Goal: Transaction & Acquisition: Obtain resource

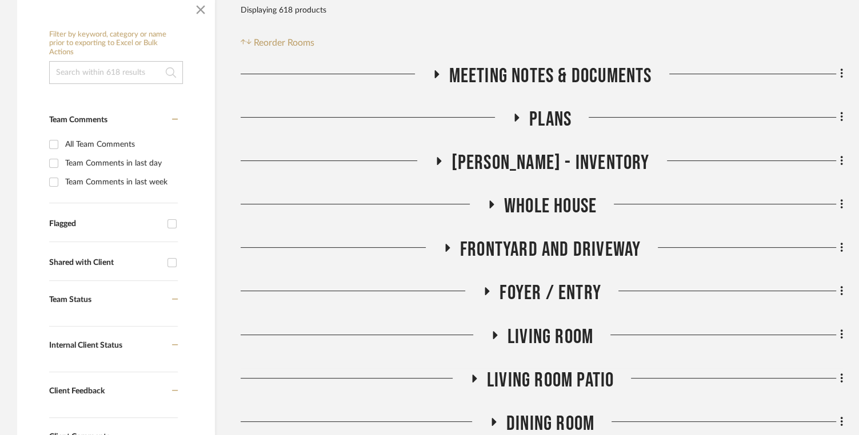
scroll to position [244, 0]
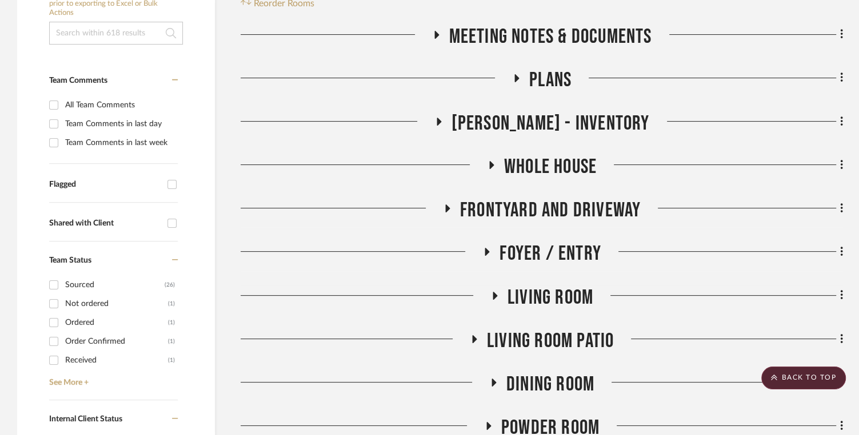
click at [546, 170] on span "Whole House" at bounding box center [550, 167] width 93 height 25
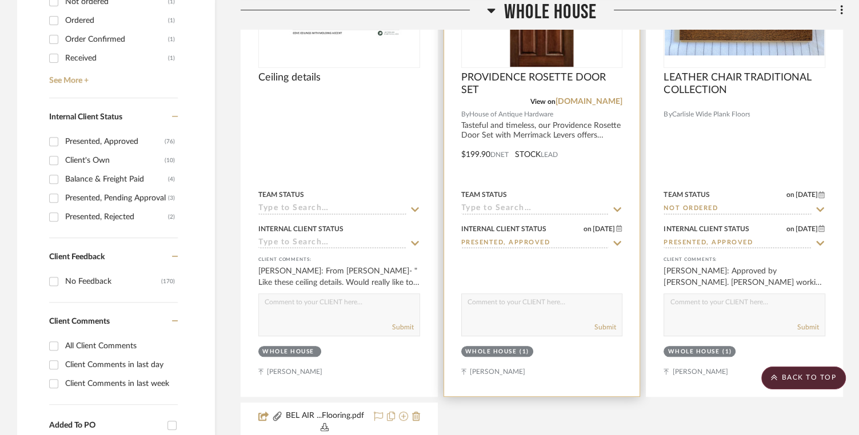
scroll to position [239, 0]
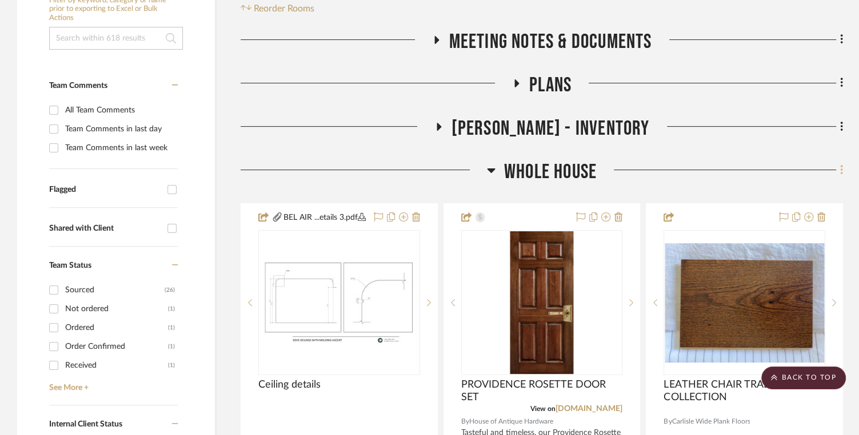
click at [841, 168] on icon at bounding box center [841, 170] width 3 height 13
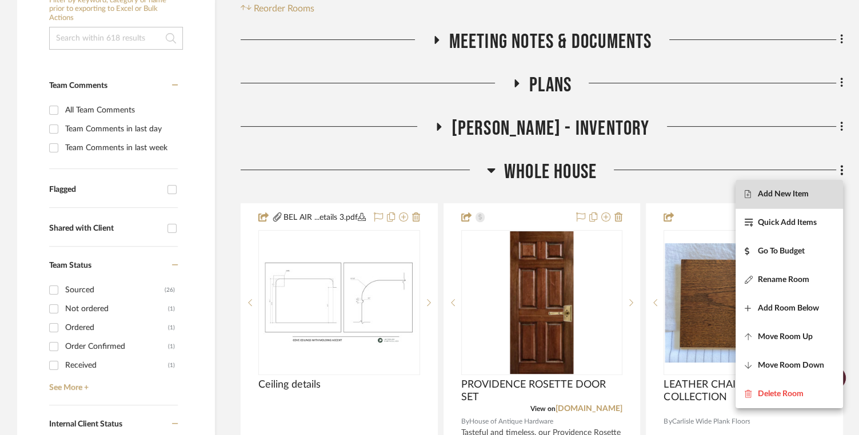
click at [766, 198] on span "Add New Item" at bounding box center [783, 194] width 51 height 10
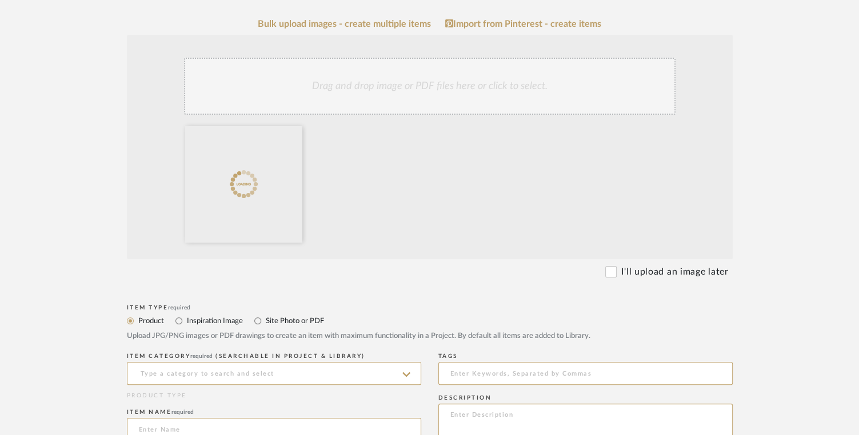
scroll to position [244, 0]
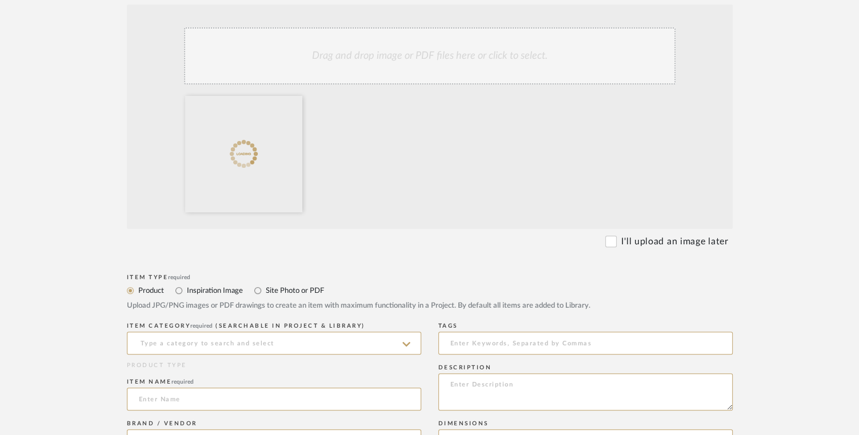
click at [281, 291] on label "Site Photo or PDF" at bounding box center [294, 291] width 59 height 13
click at [265, 291] on input "Site Photo or PDF" at bounding box center [258, 291] width 14 height 14
radio input "true"
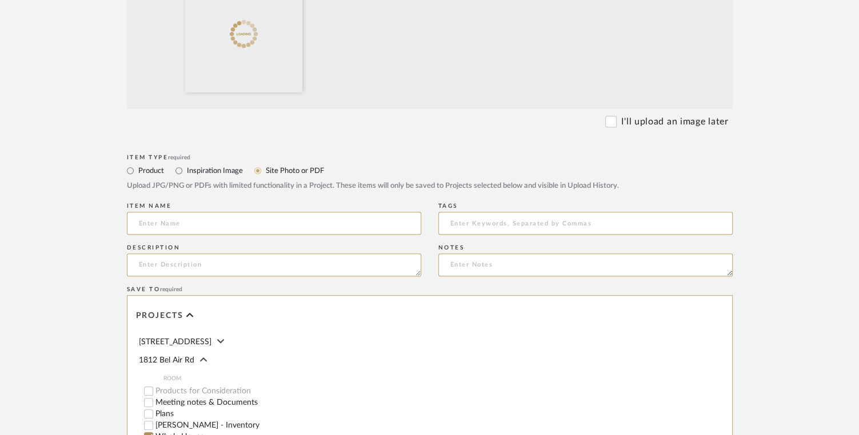
scroll to position [377, 0]
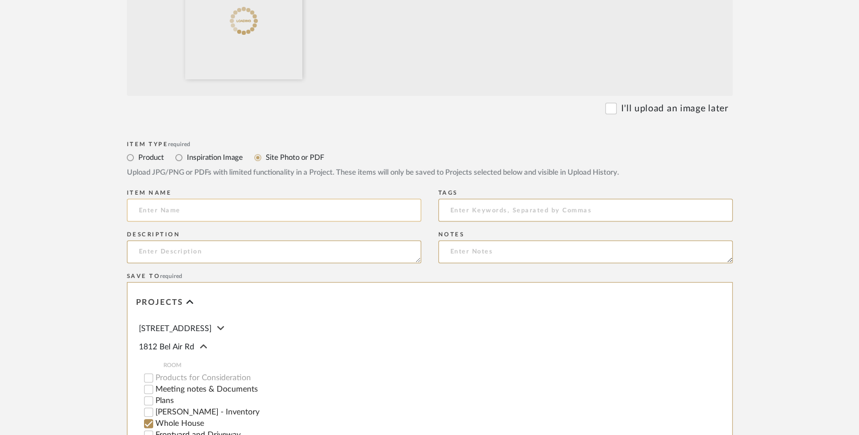
click at [201, 211] on input at bounding box center [274, 210] width 294 height 23
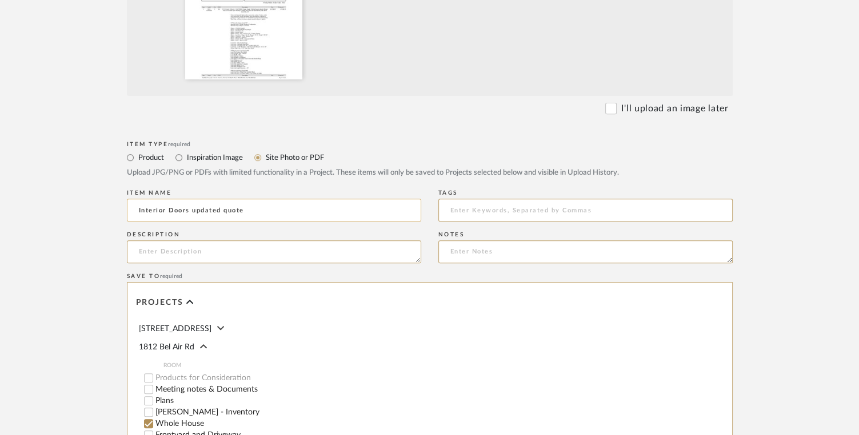
click at [287, 209] on input "Interior Doors updated quote" at bounding box center [274, 210] width 294 height 23
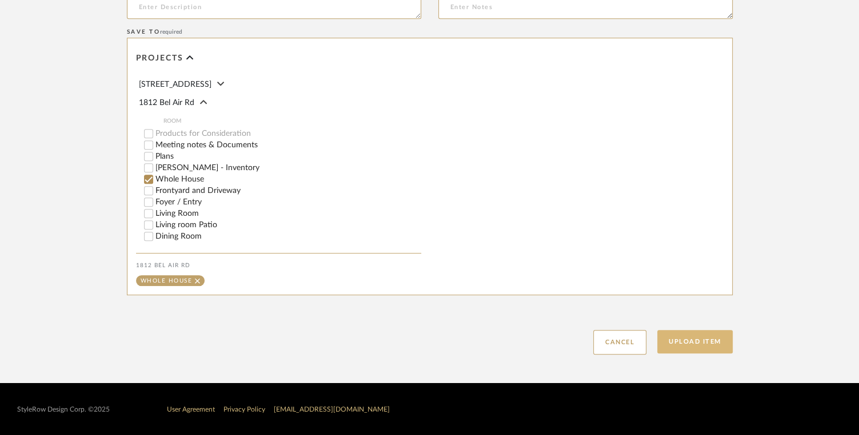
type input "Interior Doors updated quote [DATE]"
click at [702, 349] on button "Upload Item" at bounding box center [694, 341] width 75 height 23
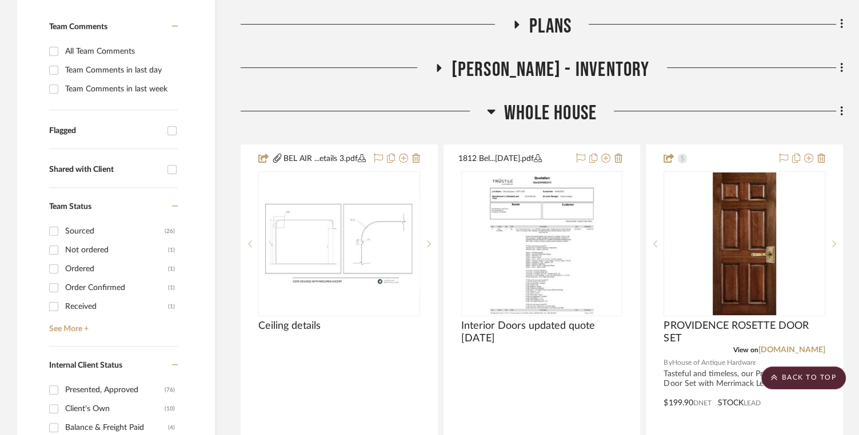
scroll to position [287, 0]
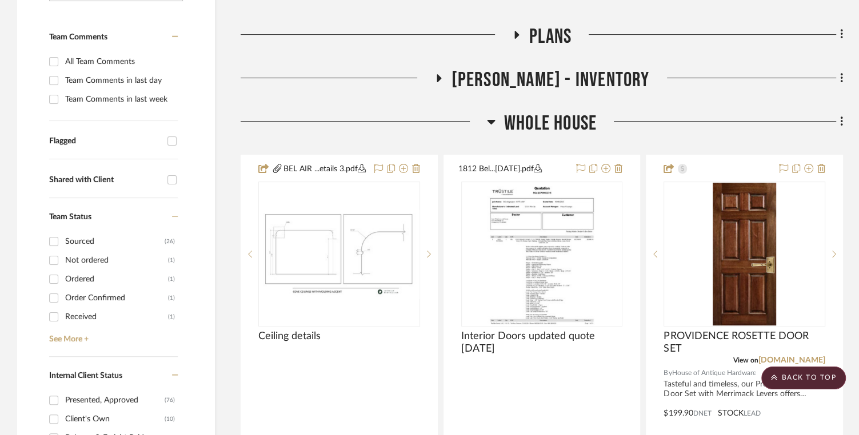
click at [542, 123] on span "Whole House" at bounding box center [550, 123] width 93 height 25
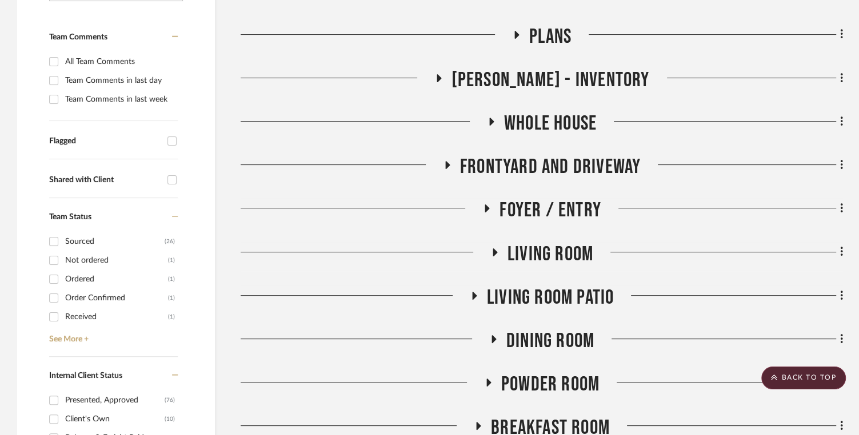
scroll to position [0, 0]
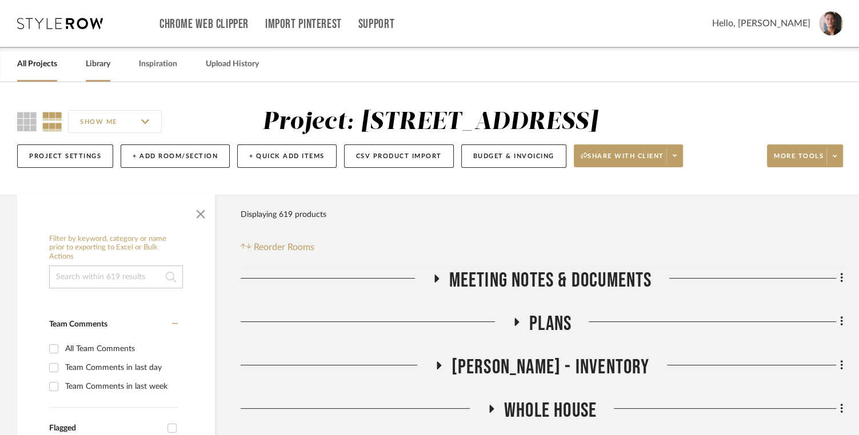
click at [98, 65] on link "Library" at bounding box center [98, 64] width 25 height 15
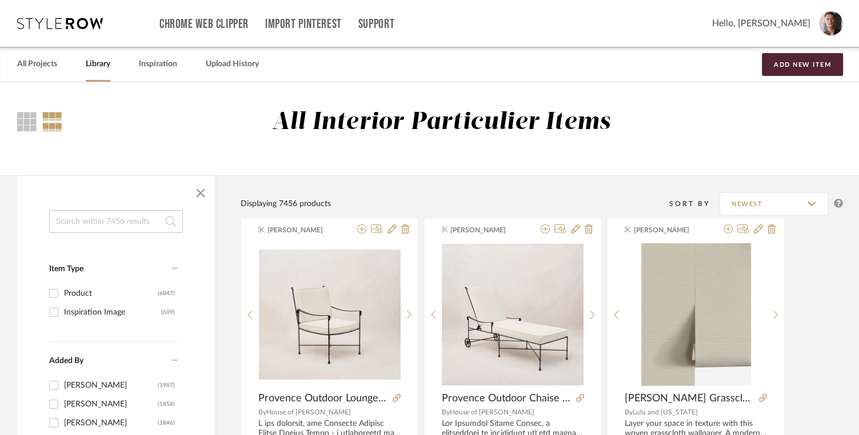
click at [129, 219] on input at bounding box center [116, 221] width 134 height 23
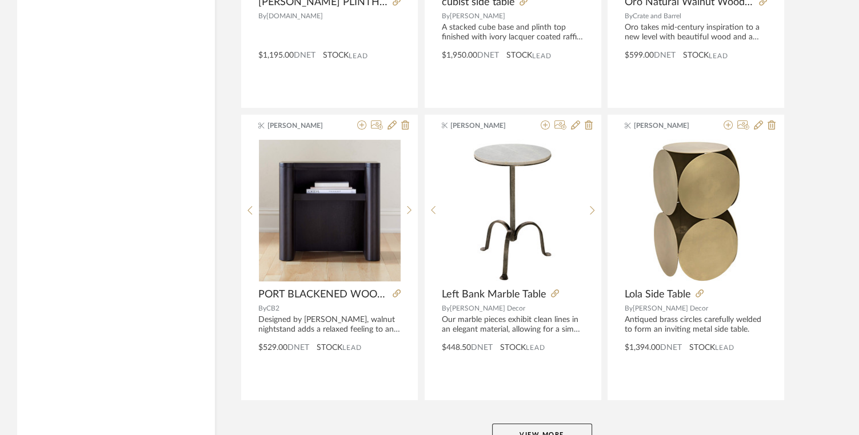
scroll to position [3387, 0]
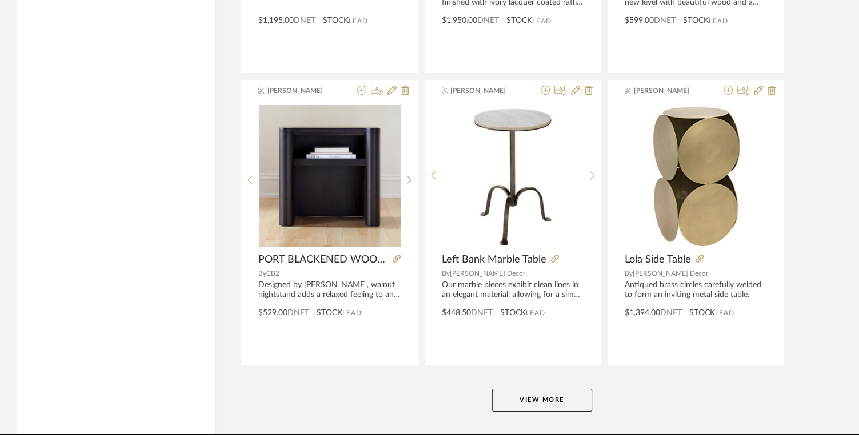
click at [544, 397] on button "View More" at bounding box center [542, 400] width 100 height 23
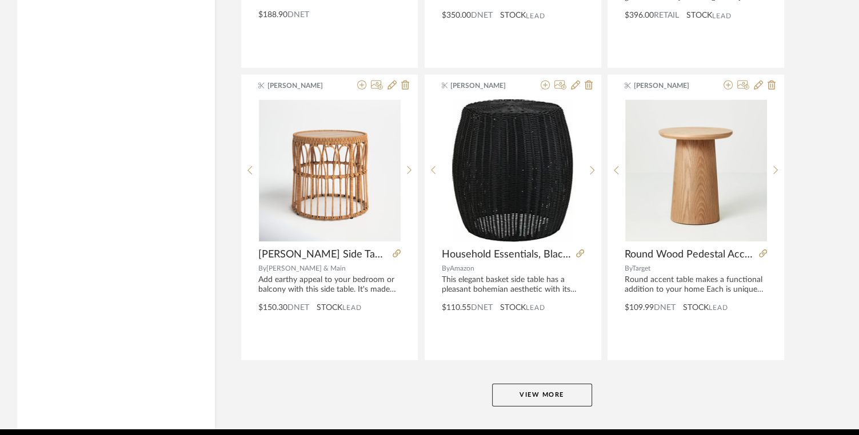
scroll to position [6934, 0]
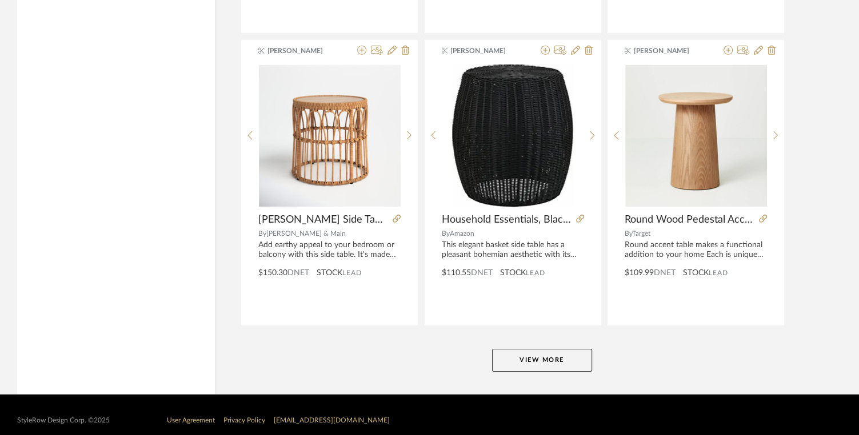
click at [532, 349] on button "View More" at bounding box center [542, 360] width 100 height 23
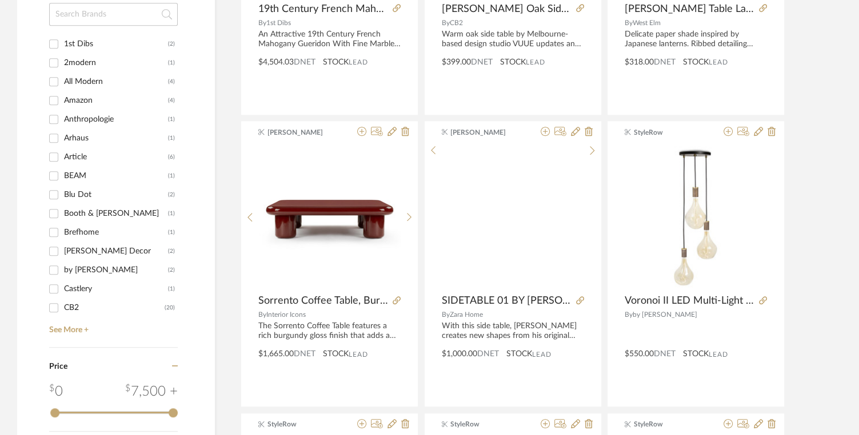
scroll to position [0, 0]
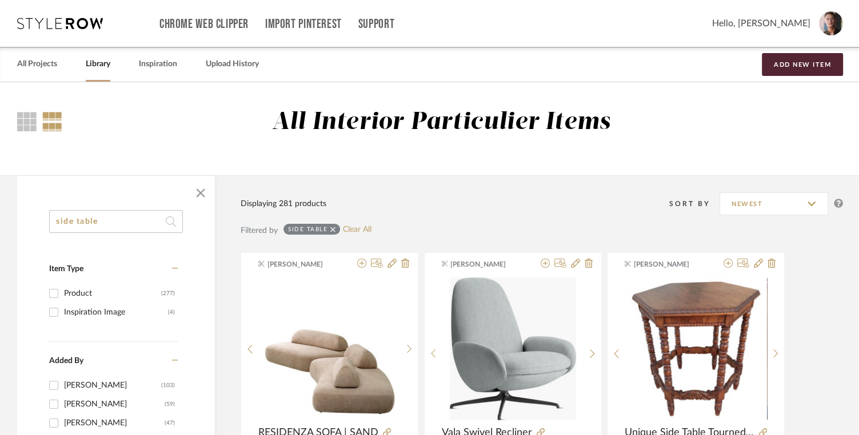
drag, startPoint x: 121, startPoint y: 226, endPoint x: 25, endPoint y: 184, distance: 105.2
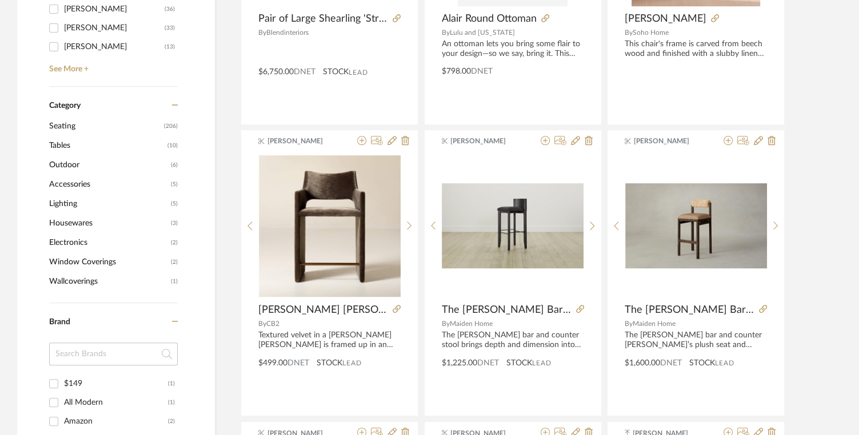
scroll to position [413, 0]
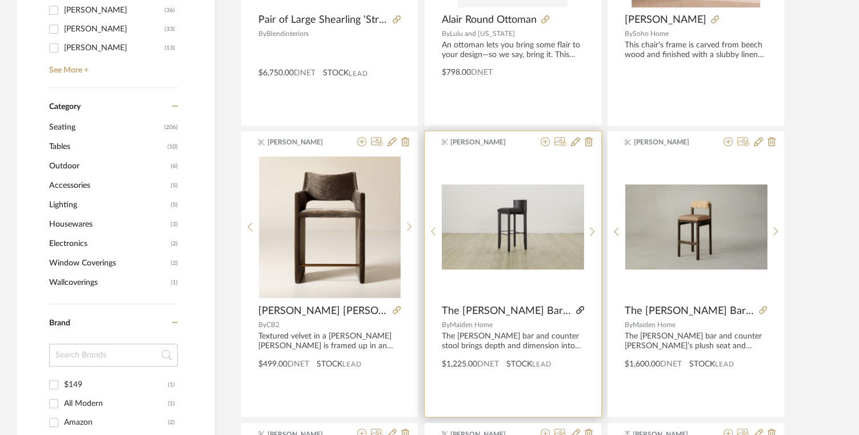
click at [578, 310] on icon at bounding box center [580, 310] width 8 height 8
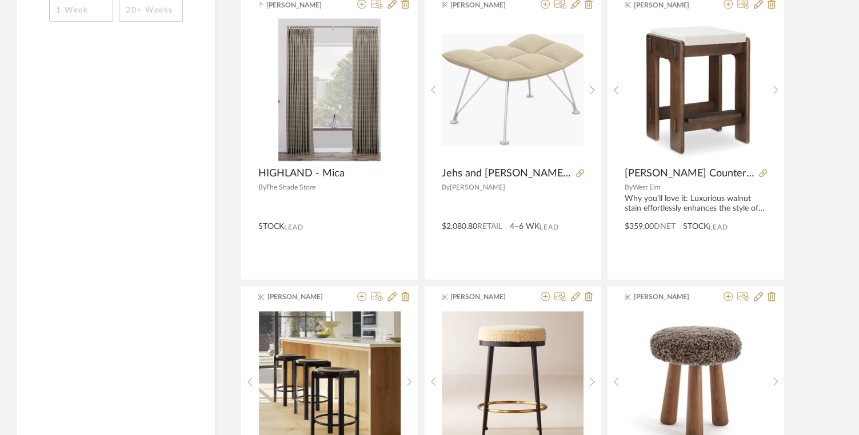
scroll to position [1429, 0]
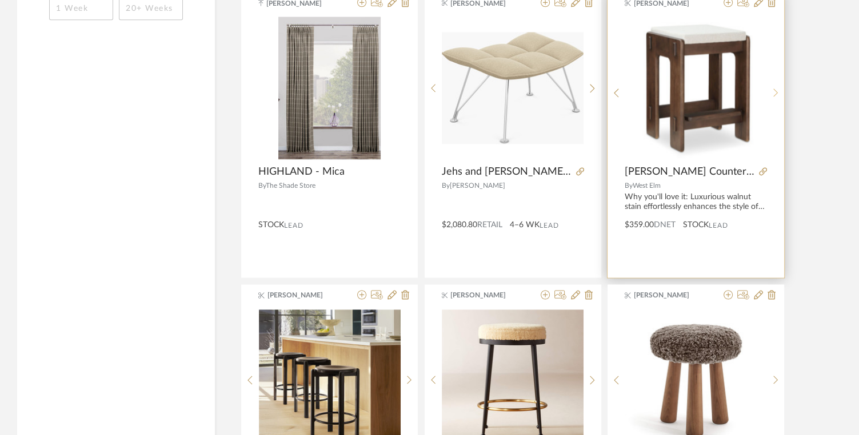
click at [774, 85] on div at bounding box center [776, 93] width 18 height 152
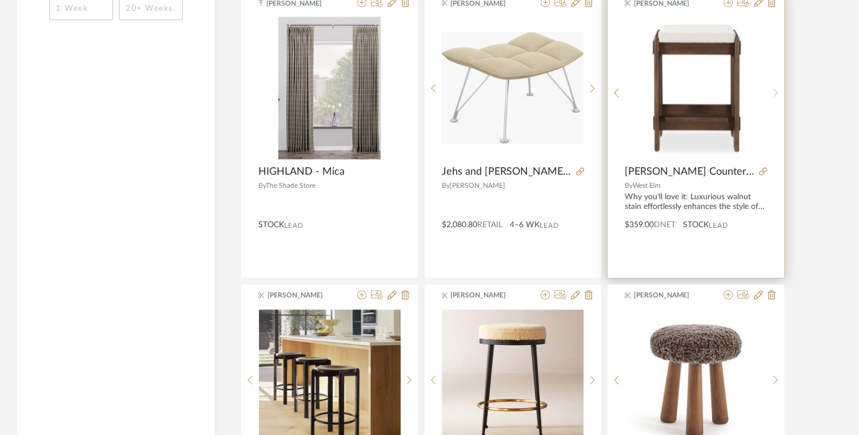
click at [774, 83] on div at bounding box center [776, 93] width 18 height 152
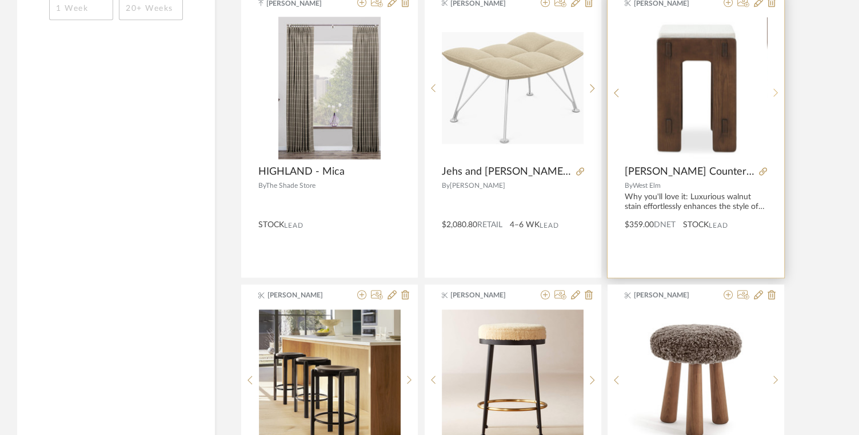
click at [776, 78] on div at bounding box center [776, 93] width 18 height 152
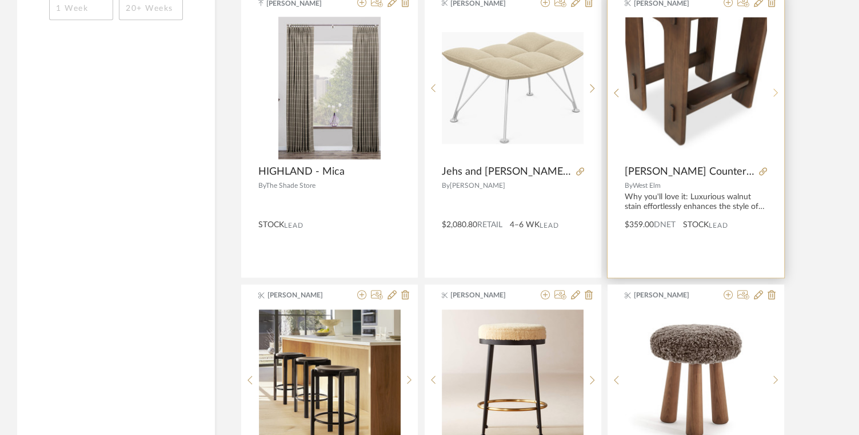
click at [776, 78] on div at bounding box center [776, 93] width 18 height 152
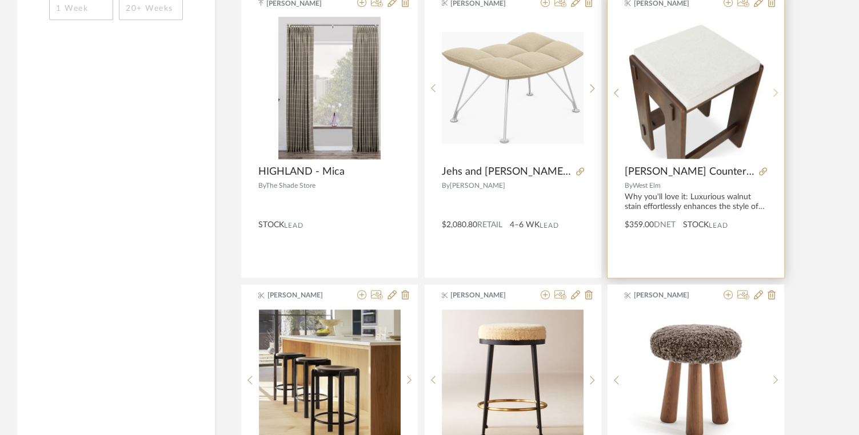
click at [776, 78] on div at bounding box center [776, 93] width 18 height 152
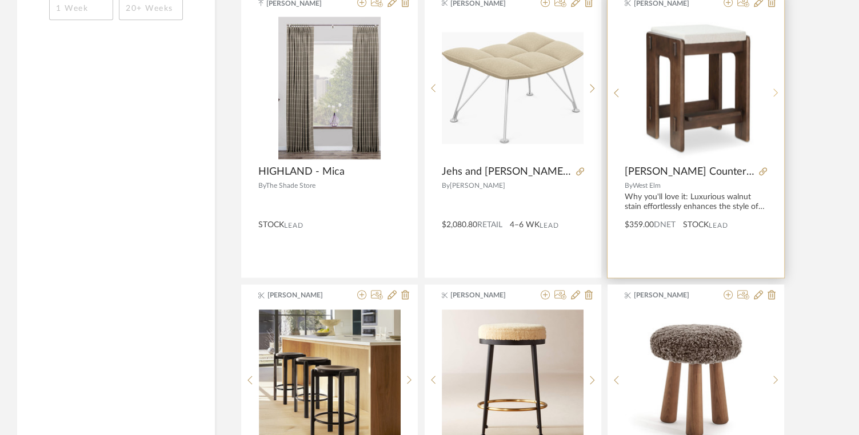
click at [776, 78] on div at bounding box center [776, 93] width 18 height 152
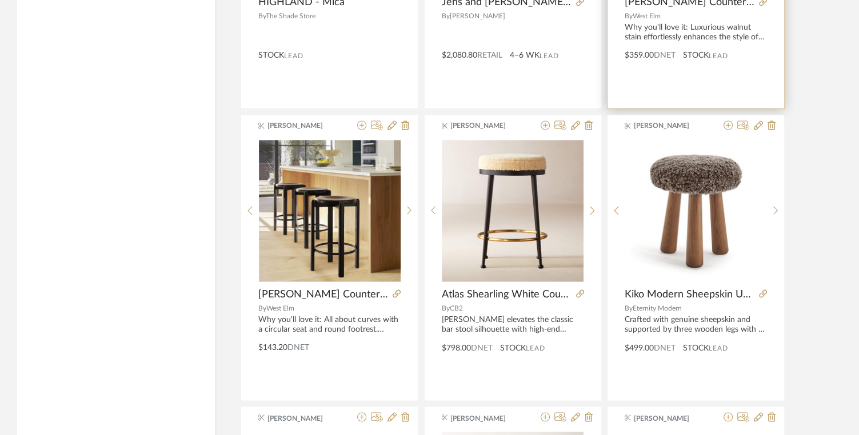
scroll to position [1620, 0]
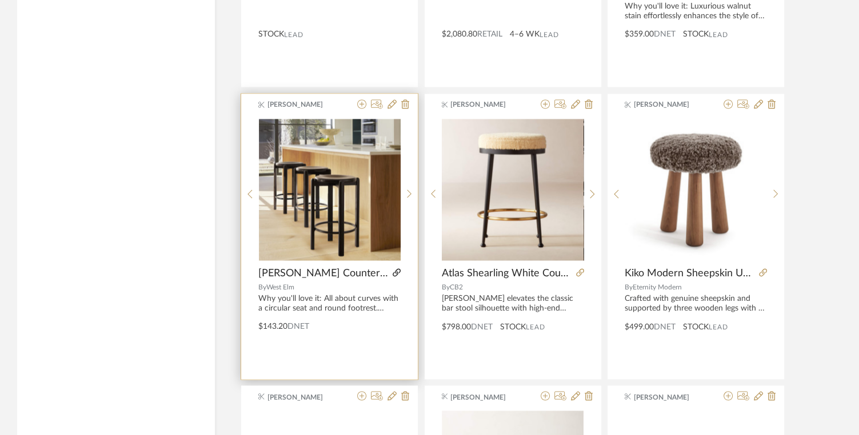
click at [393, 269] on icon at bounding box center [397, 273] width 8 height 8
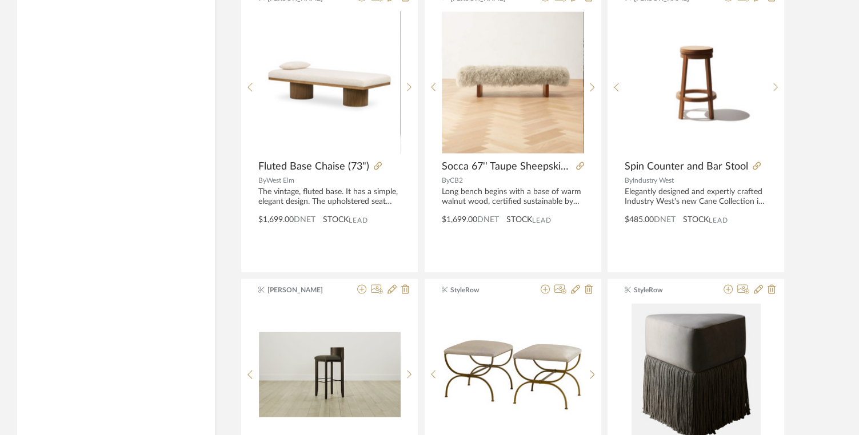
scroll to position [2012, 0]
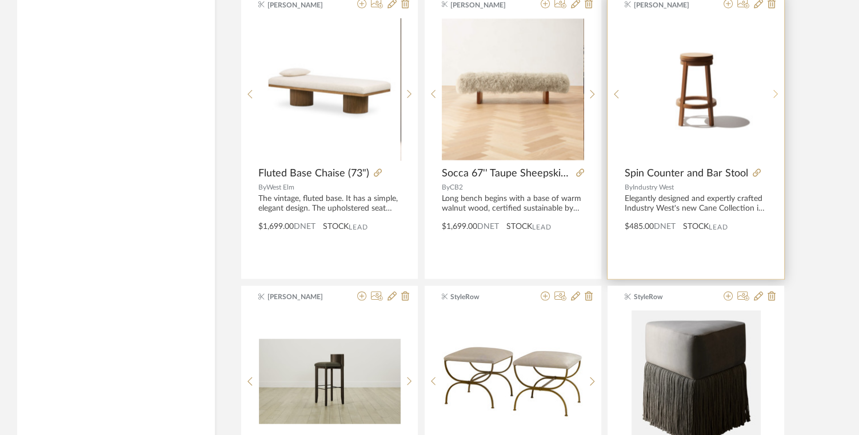
click at [776, 90] on icon at bounding box center [775, 95] width 5 height 10
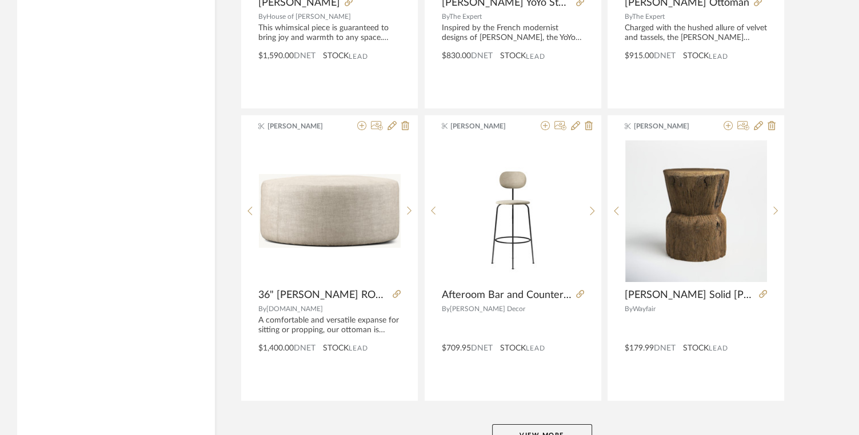
scroll to position [3433, 0]
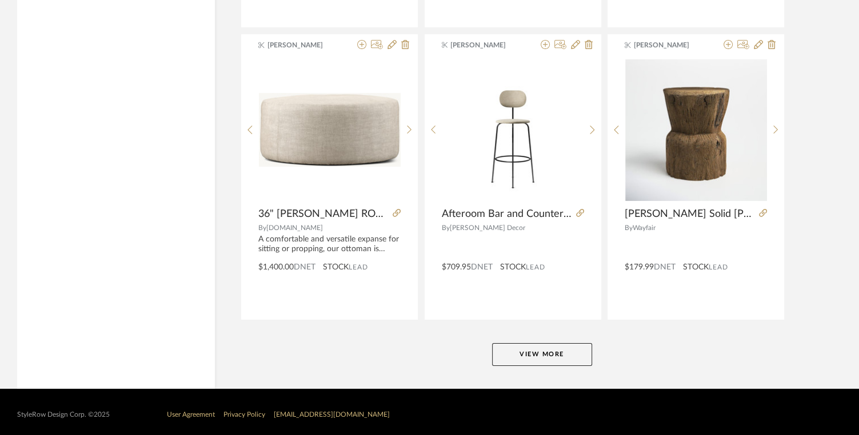
click at [543, 348] on button "View More" at bounding box center [542, 354] width 100 height 23
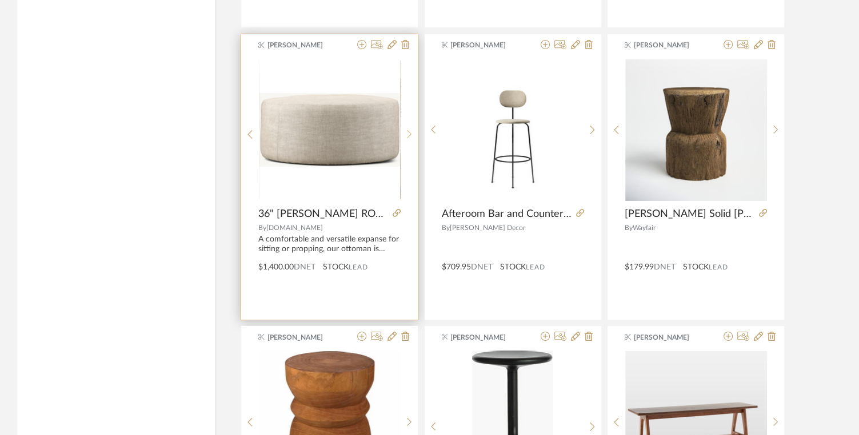
click at [410, 130] on icon at bounding box center [409, 134] width 5 height 9
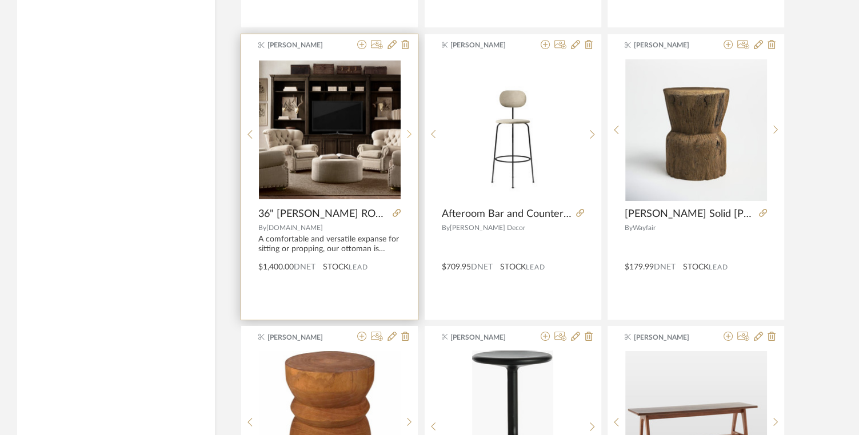
click at [410, 123] on div at bounding box center [410, 135] width 18 height 152
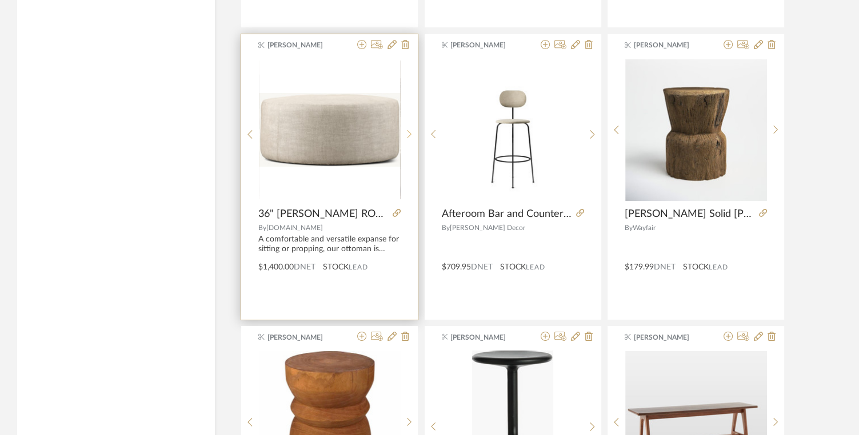
click at [410, 123] on div at bounding box center [410, 135] width 18 height 152
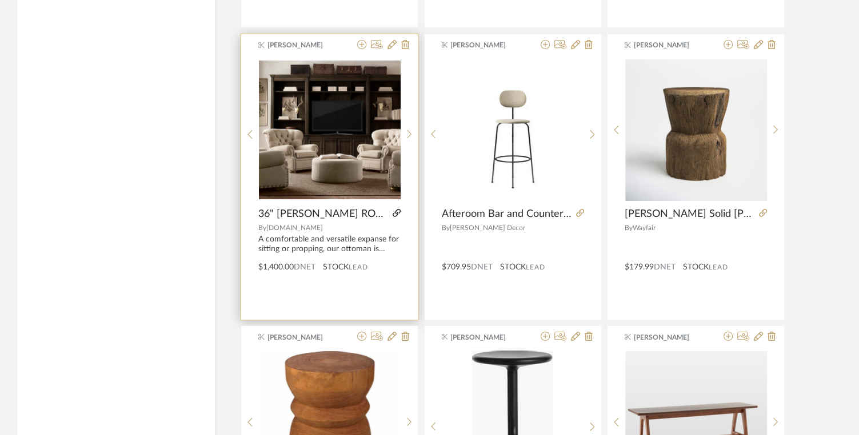
click at [399, 209] on icon at bounding box center [397, 213] width 8 height 8
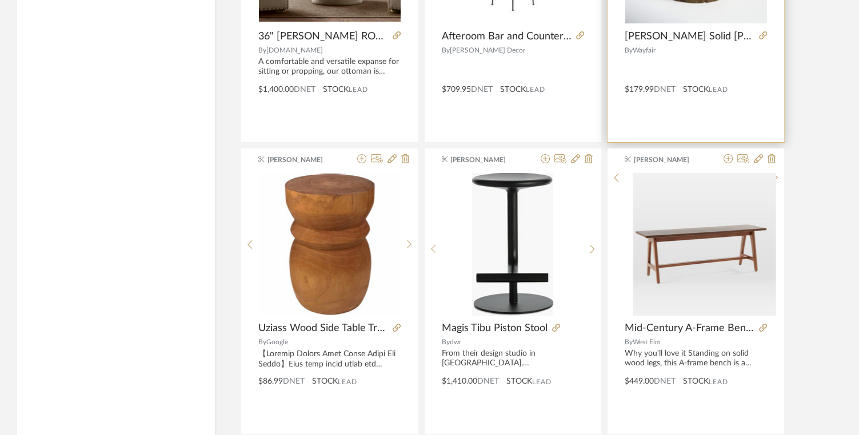
scroll to position [3656, 0]
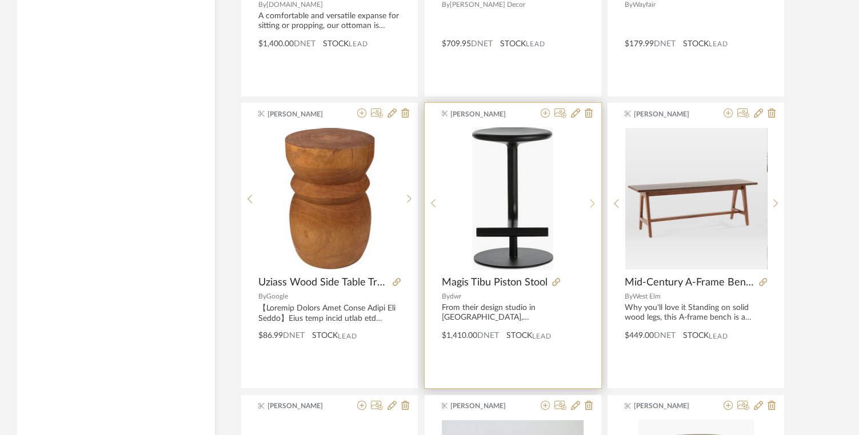
click at [593, 199] on icon at bounding box center [592, 204] width 5 height 10
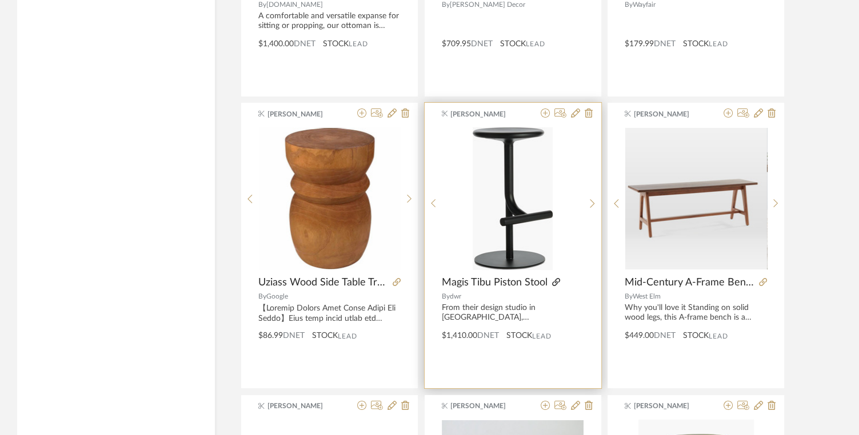
click at [555, 278] on icon at bounding box center [556, 282] width 8 height 8
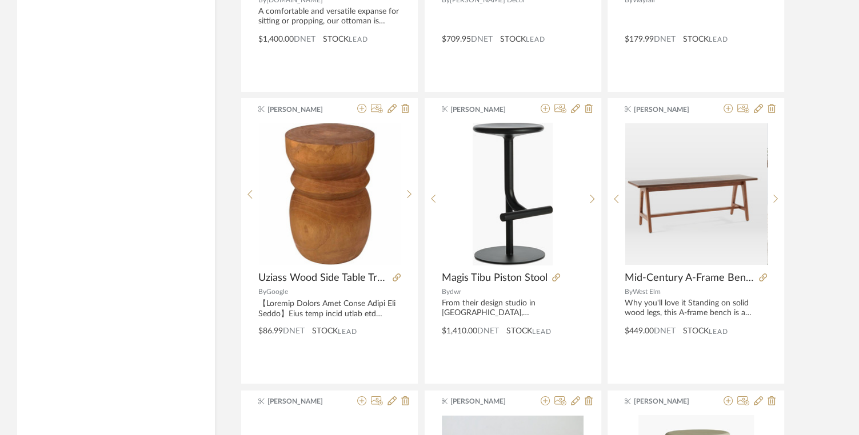
scroll to position [3758, 0]
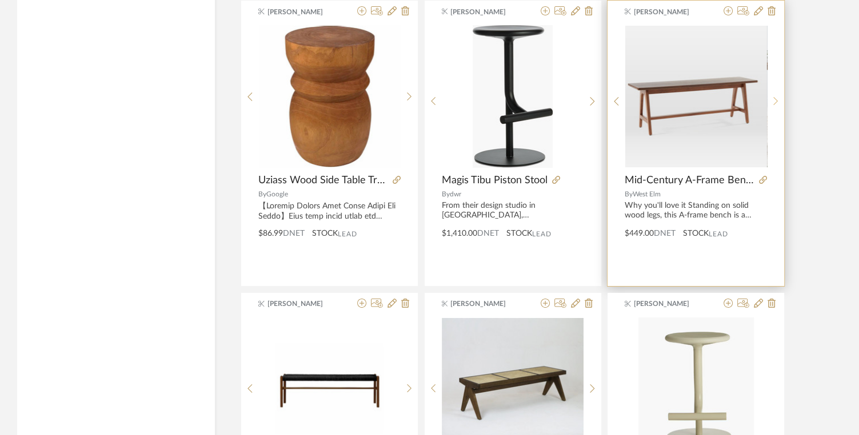
click at [775, 97] on icon at bounding box center [775, 102] width 5 height 10
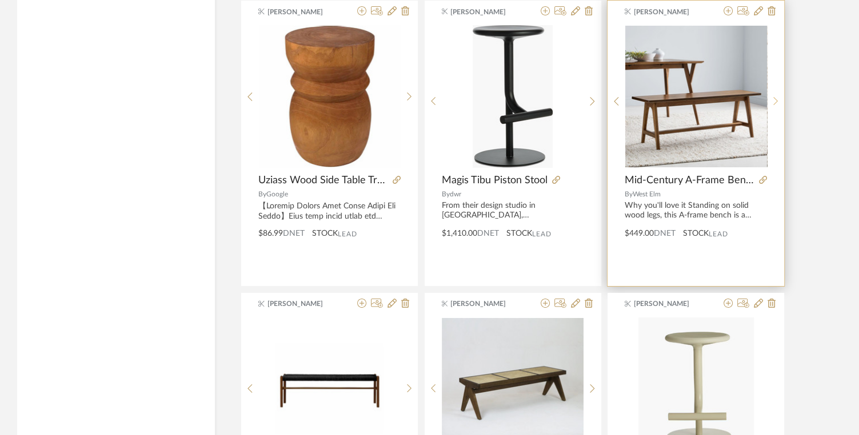
click at [775, 97] on icon at bounding box center [775, 102] width 5 height 10
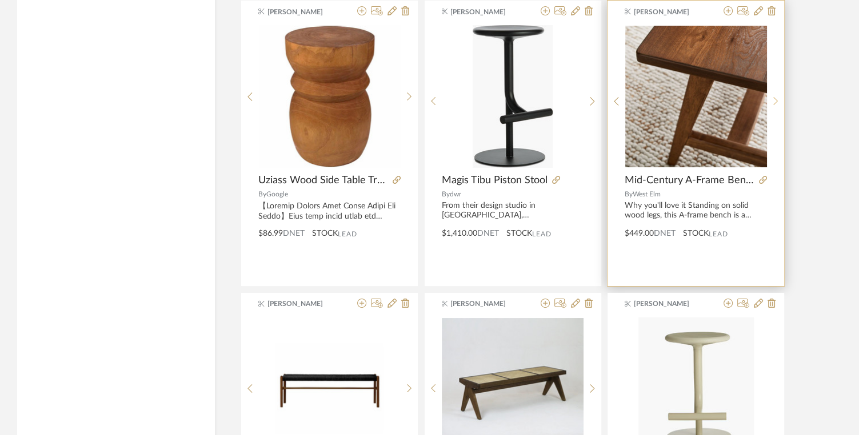
click at [775, 97] on icon at bounding box center [775, 102] width 5 height 10
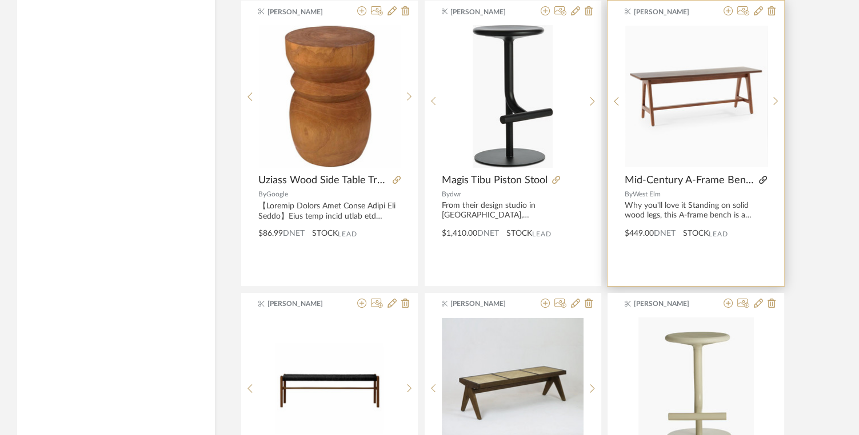
click at [763, 176] on icon at bounding box center [763, 180] width 8 height 8
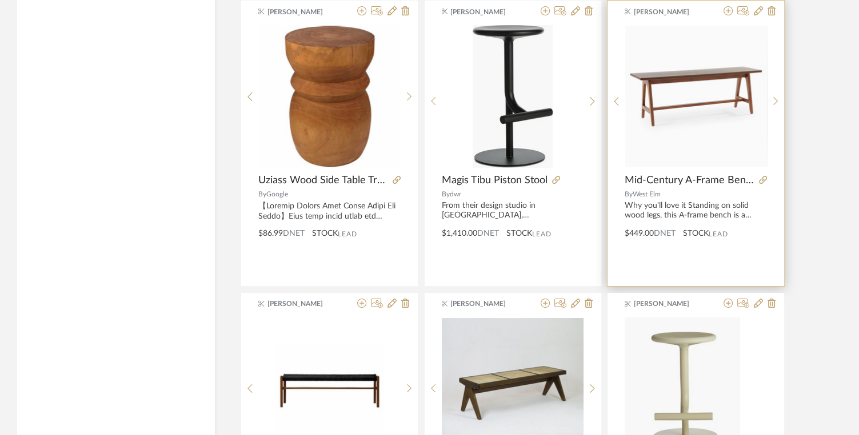
scroll to position [4049, 0]
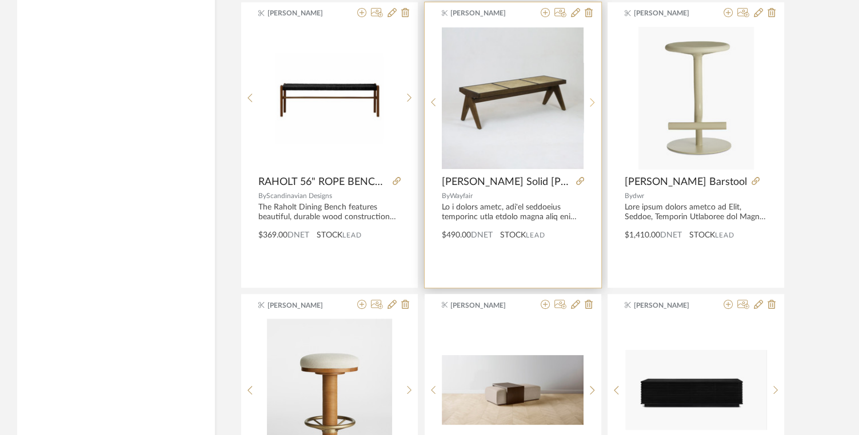
click at [593, 98] on icon at bounding box center [592, 102] width 5 height 9
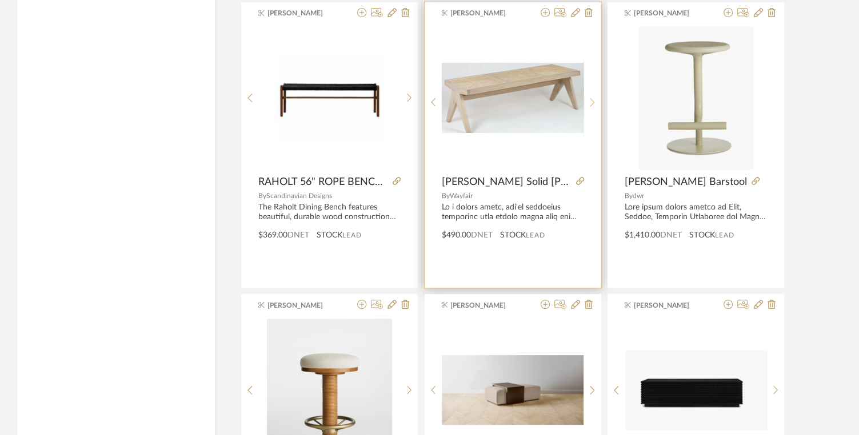
click at [593, 98] on icon at bounding box center [592, 102] width 5 height 9
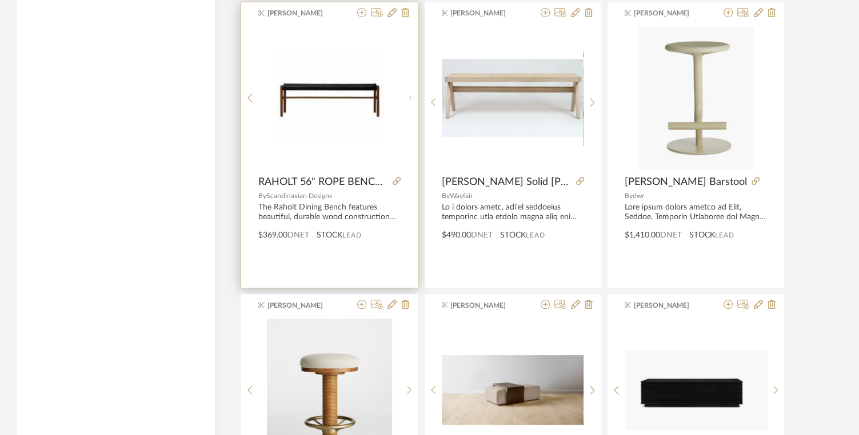
click at [410, 93] on icon at bounding box center [409, 98] width 5 height 10
click at [410, 98] on icon at bounding box center [409, 103] width 5 height 10
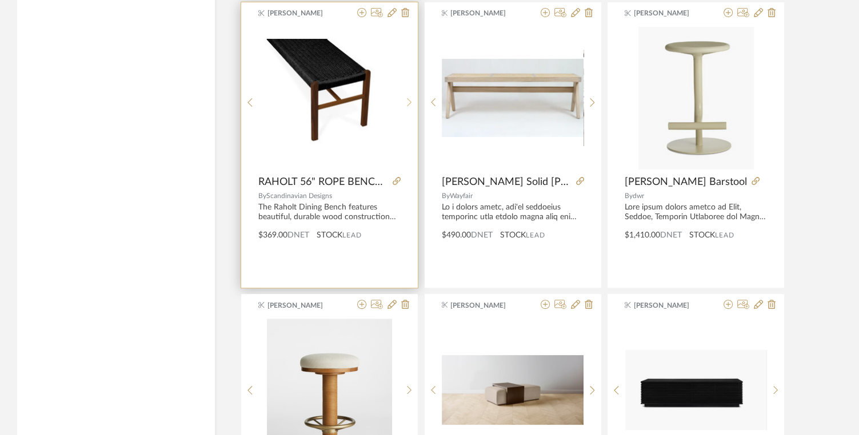
click at [410, 98] on icon at bounding box center [409, 103] width 5 height 10
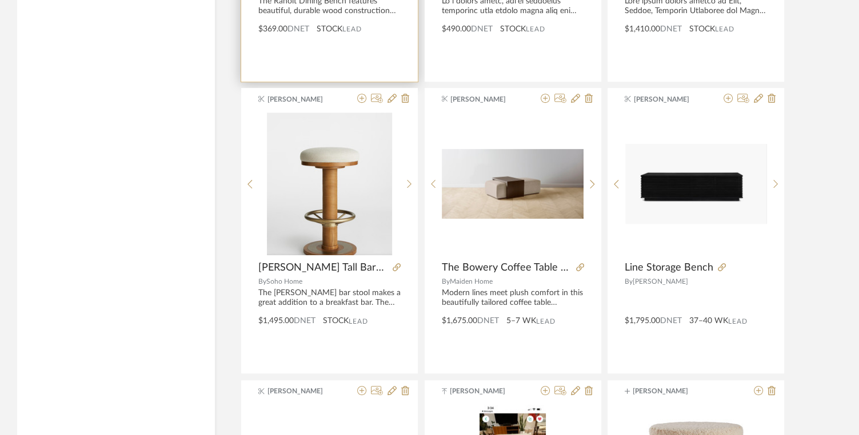
scroll to position [4310, 0]
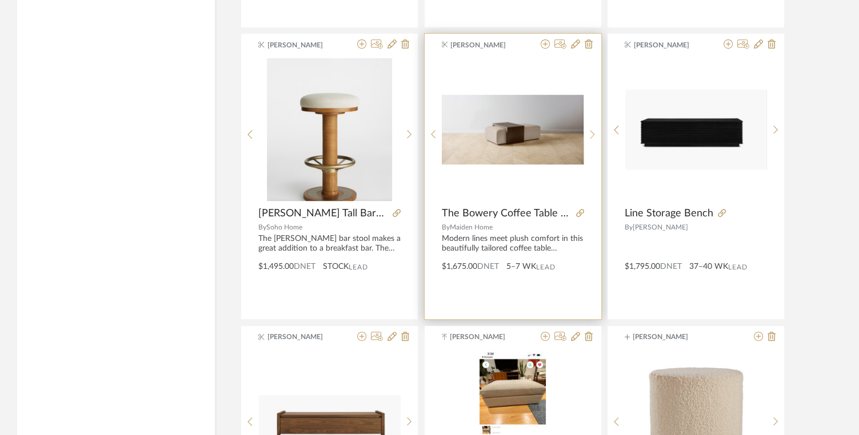
click at [594, 121] on div at bounding box center [592, 134] width 18 height 152
click at [581, 209] on icon at bounding box center [580, 213] width 8 height 8
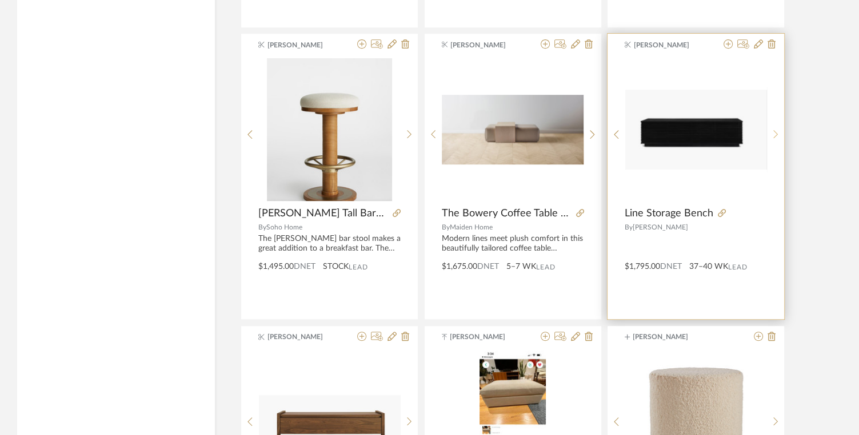
click at [775, 130] on icon at bounding box center [775, 135] width 5 height 10
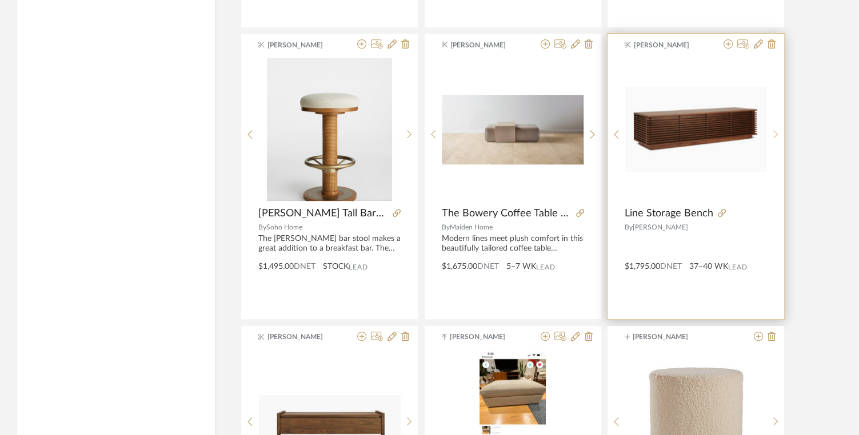
click at [775, 130] on icon at bounding box center [775, 135] width 5 height 10
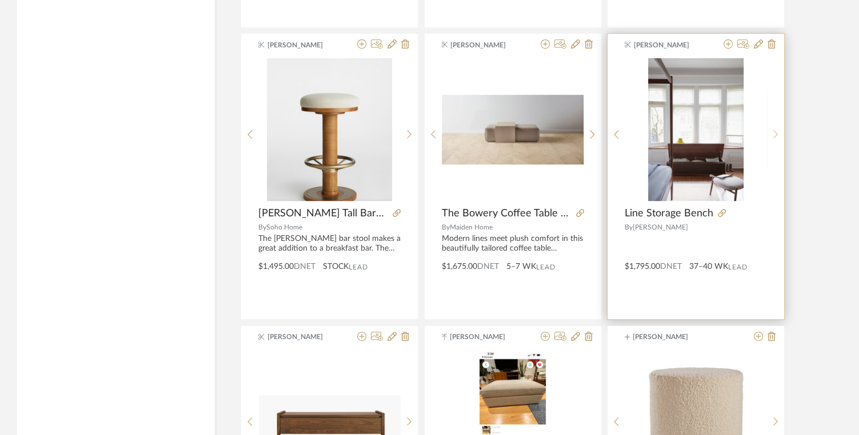
click at [775, 130] on icon at bounding box center [775, 135] width 5 height 10
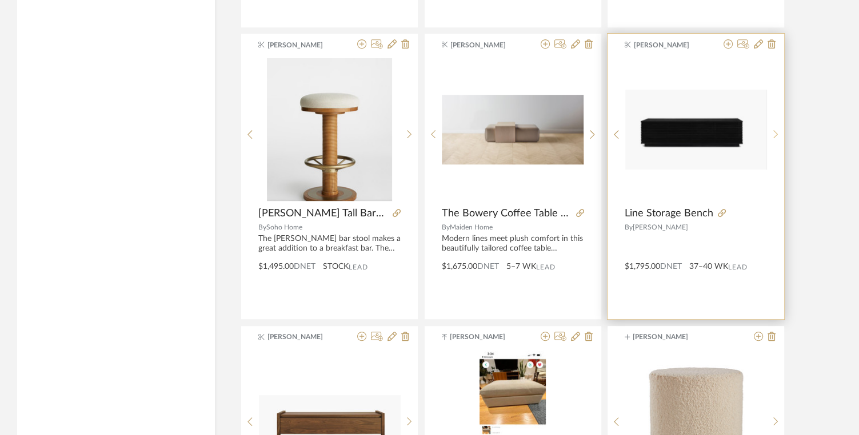
click at [775, 130] on icon at bounding box center [775, 135] width 5 height 10
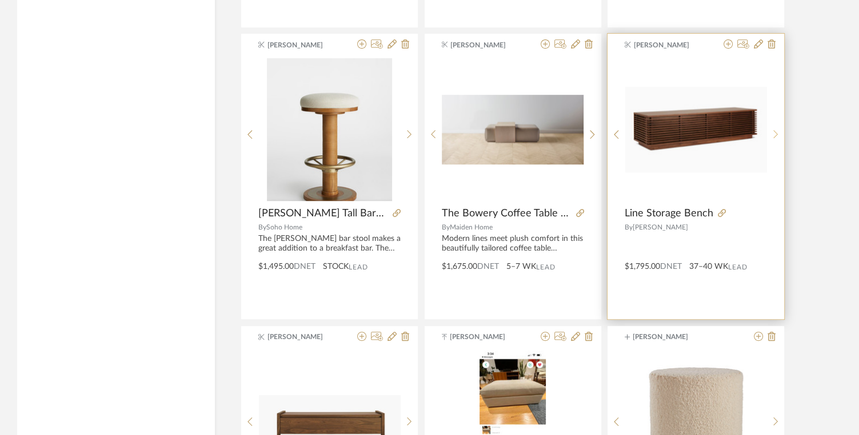
click at [775, 130] on icon at bounding box center [775, 135] width 5 height 10
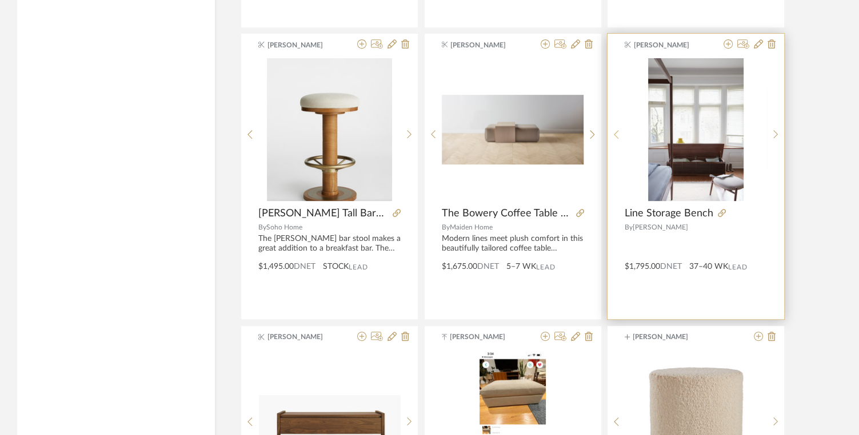
click at [615, 130] on icon at bounding box center [616, 135] width 5 height 10
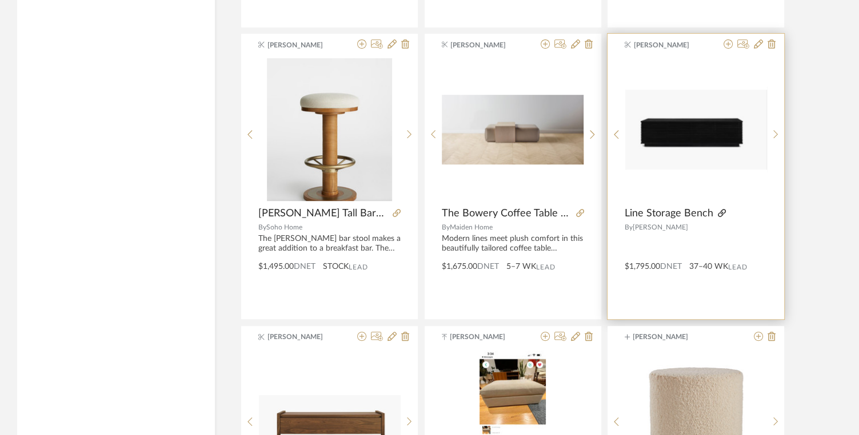
click at [721, 209] on icon at bounding box center [722, 213] width 8 height 8
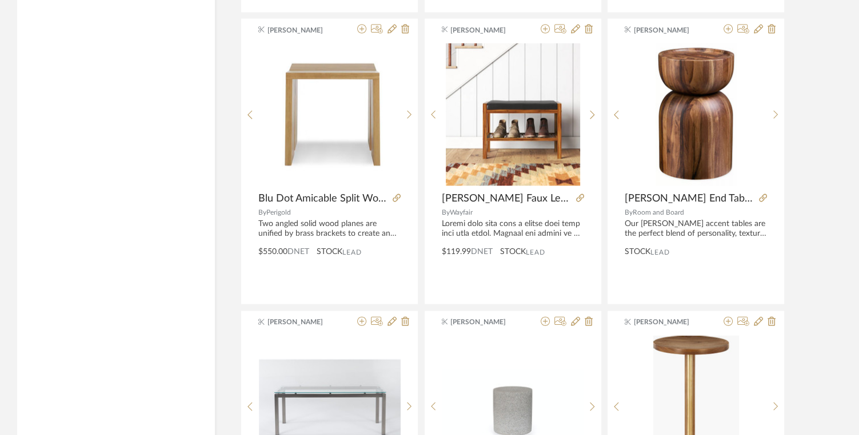
scroll to position [6366, 0]
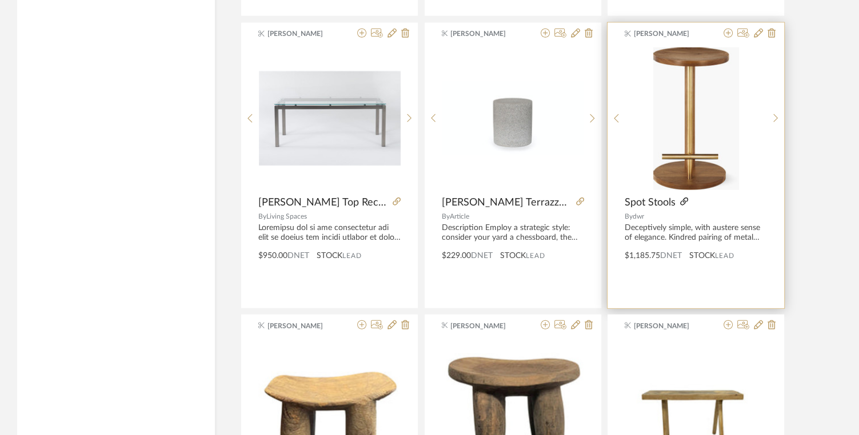
click at [686, 198] on icon at bounding box center [684, 202] width 8 height 8
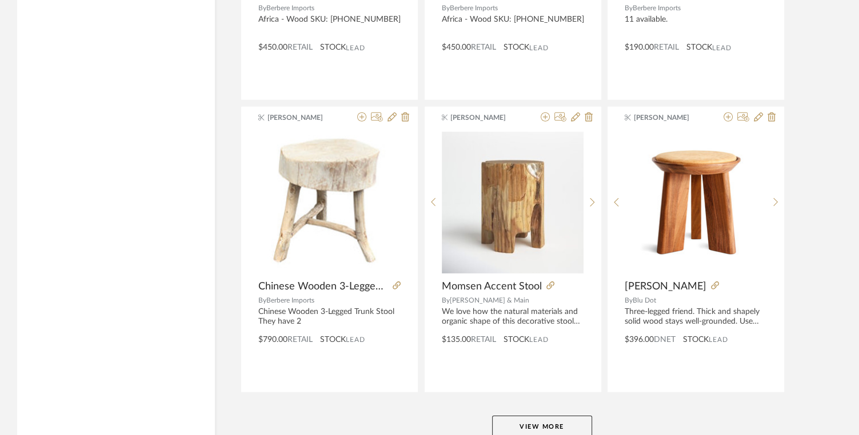
scroll to position [6934, 0]
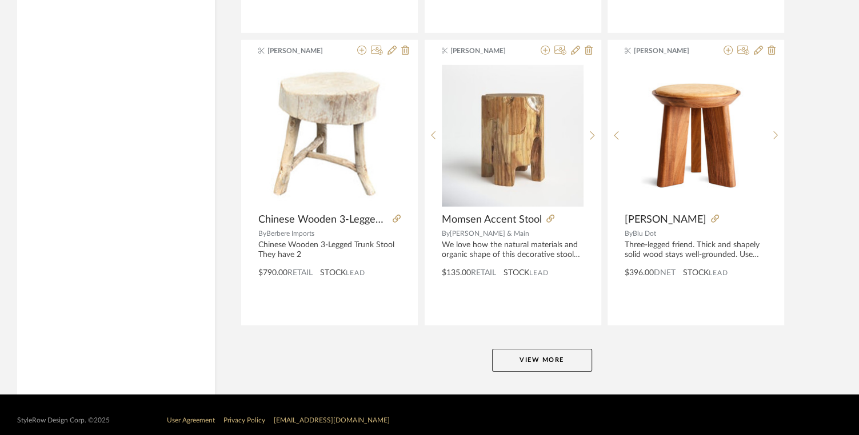
click at [550, 349] on button "View More" at bounding box center [542, 360] width 100 height 23
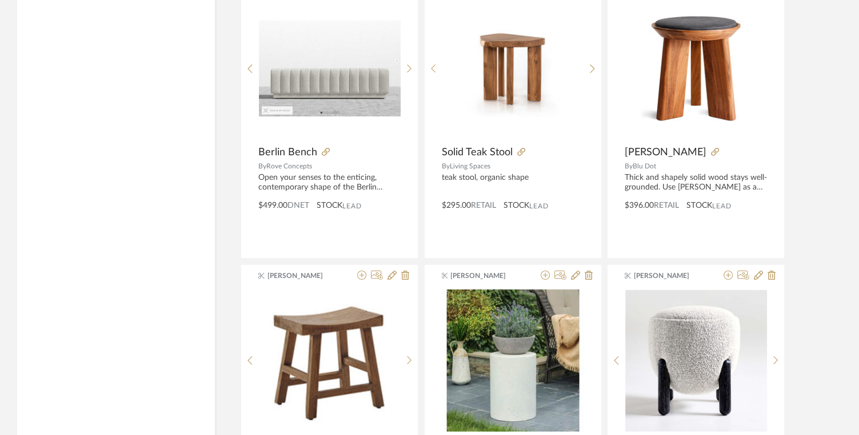
scroll to position [7262, 0]
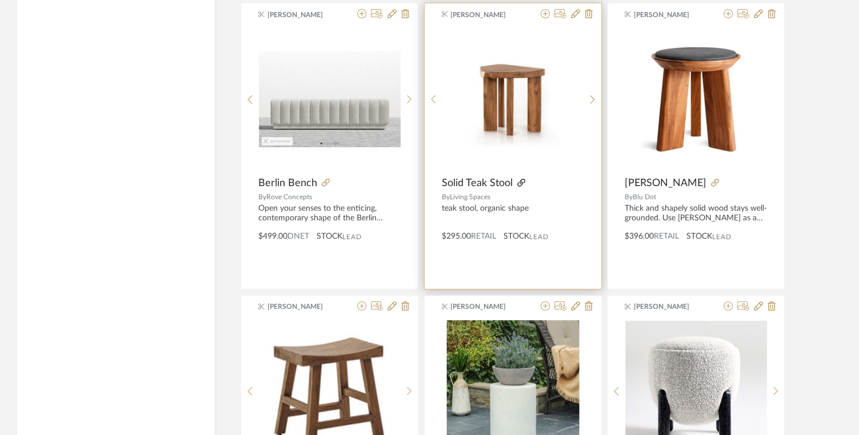
click at [519, 179] on icon at bounding box center [521, 183] width 8 height 8
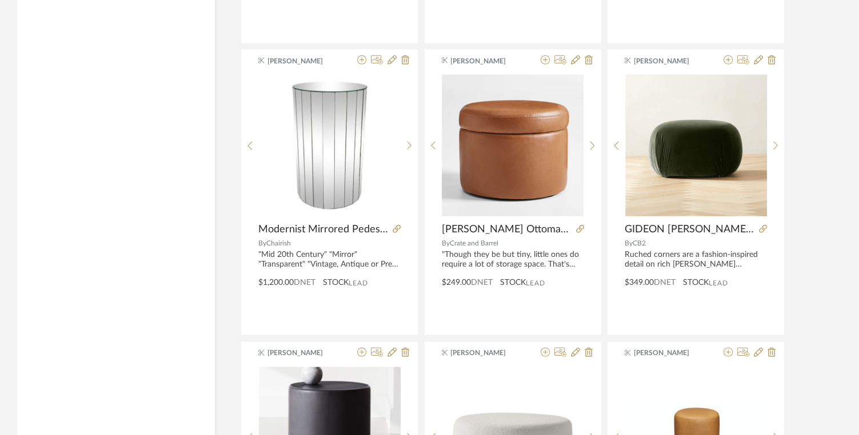
scroll to position [10434, 0]
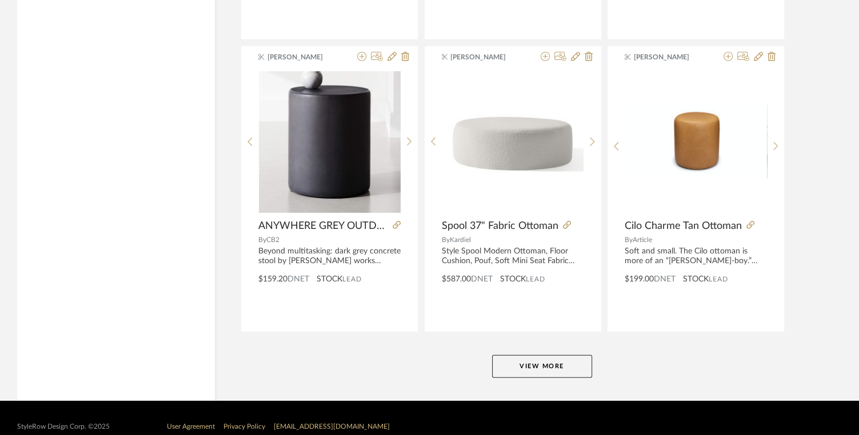
click at [540, 355] on button "View More" at bounding box center [542, 366] width 100 height 23
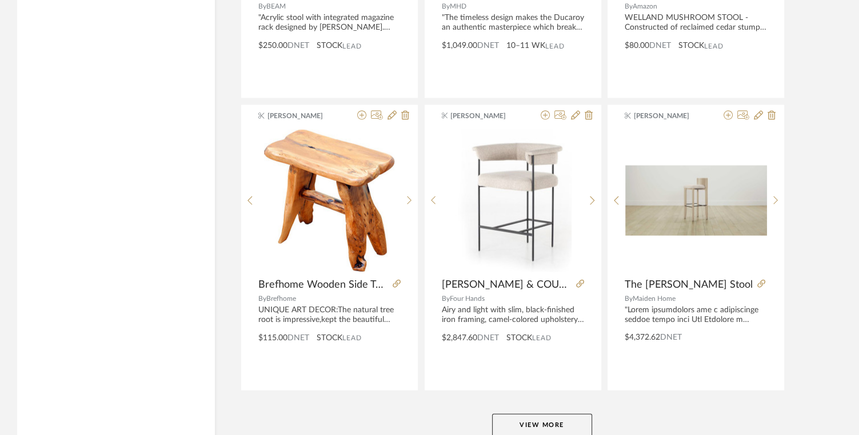
scroll to position [13930, 0]
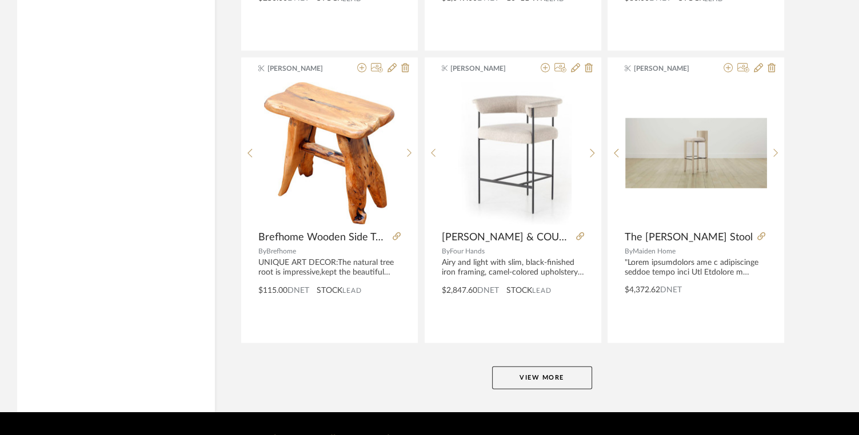
click at [533, 367] on button "View More" at bounding box center [542, 378] width 100 height 23
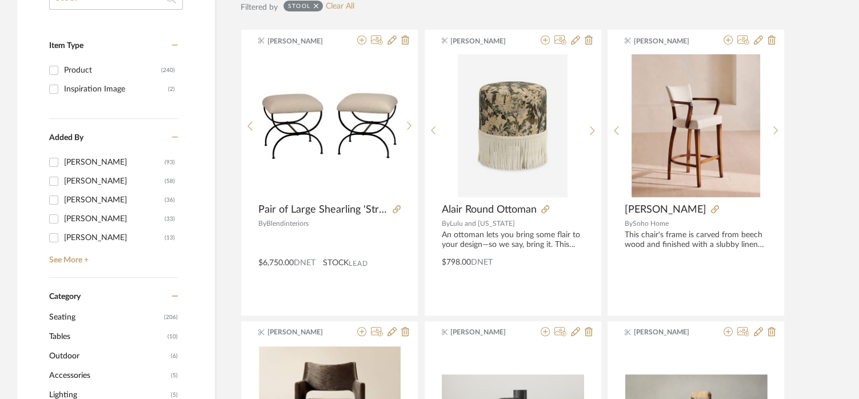
scroll to position [0, 0]
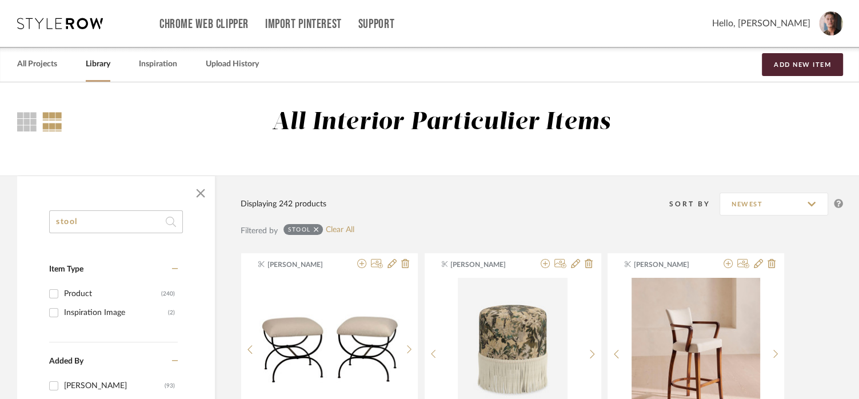
drag, startPoint x: 113, startPoint y: 229, endPoint x: 109, endPoint y: 191, distance: 37.9
type input "floor lamp"
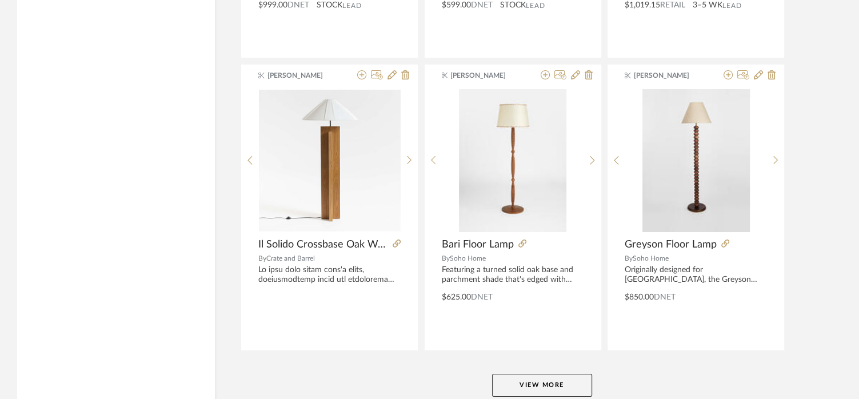
scroll to position [3403, 0]
click at [543, 377] on button "View More" at bounding box center [542, 384] width 100 height 23
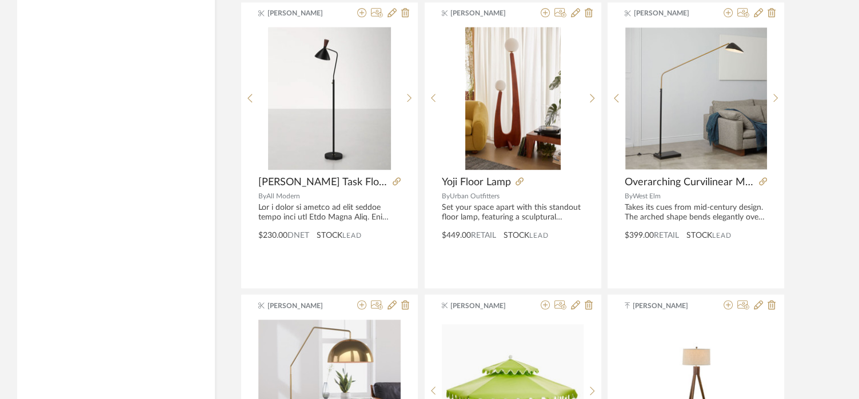
scroll to position [5219, 0]
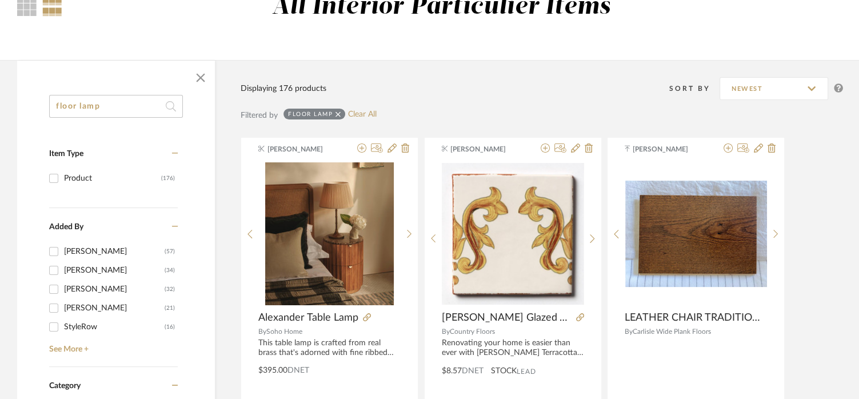
scroll to position [71, 0]
